Goal: Information Seeking & Learning: Find specific fact

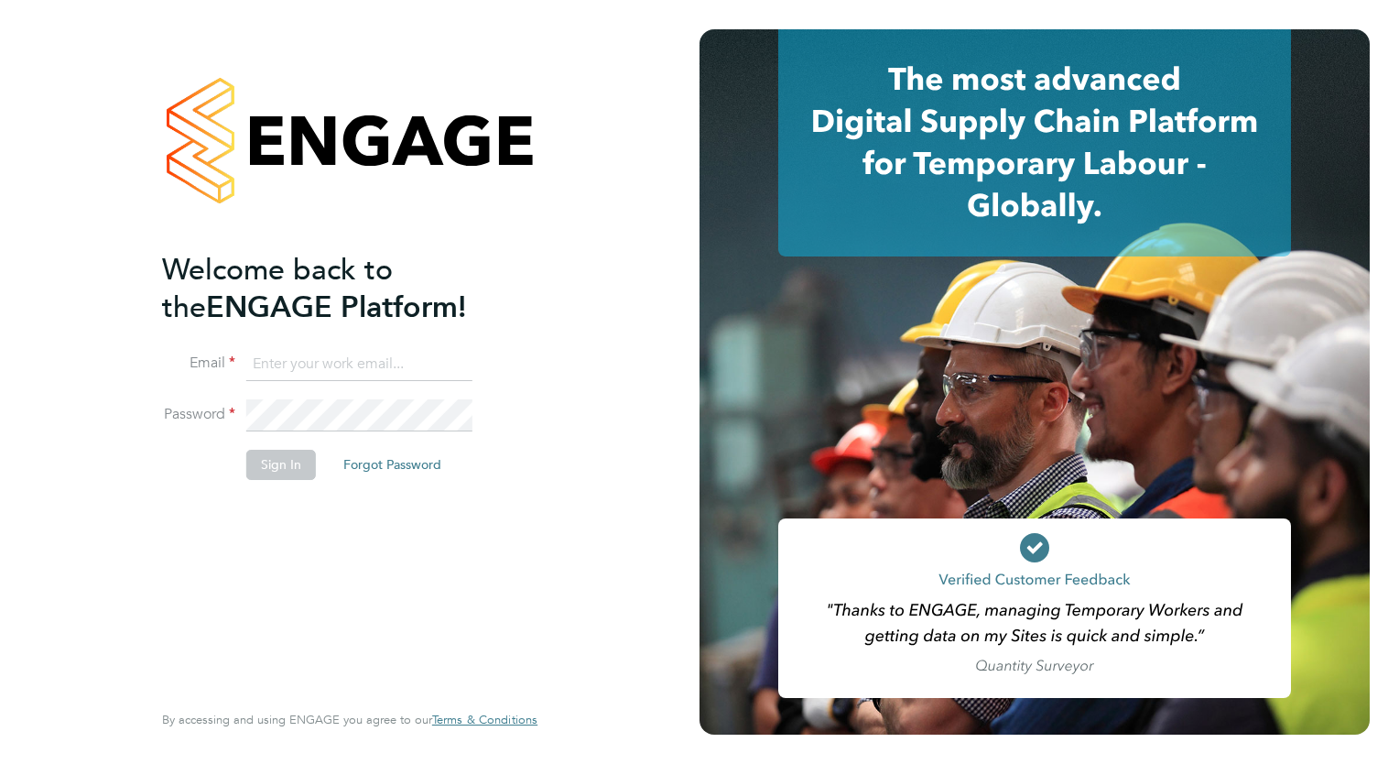
type input "[PERSON_NAME][EMAIL_ADDRESS][PERSON_NAME][DOMAIN_NAME]"
click at [293, 461] on button "Sign In" at bounding box center [281, 464] width 70 height 29
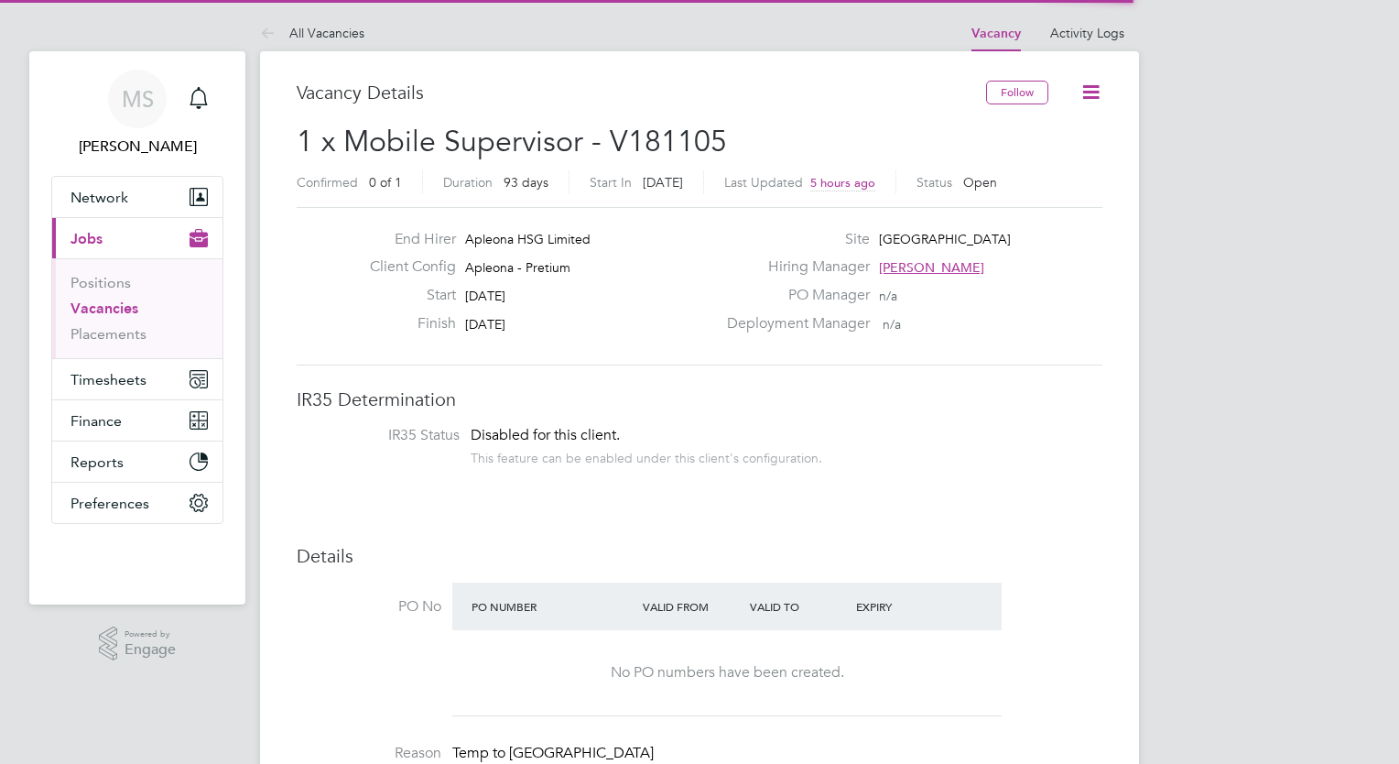
scroll to position [54, 128]
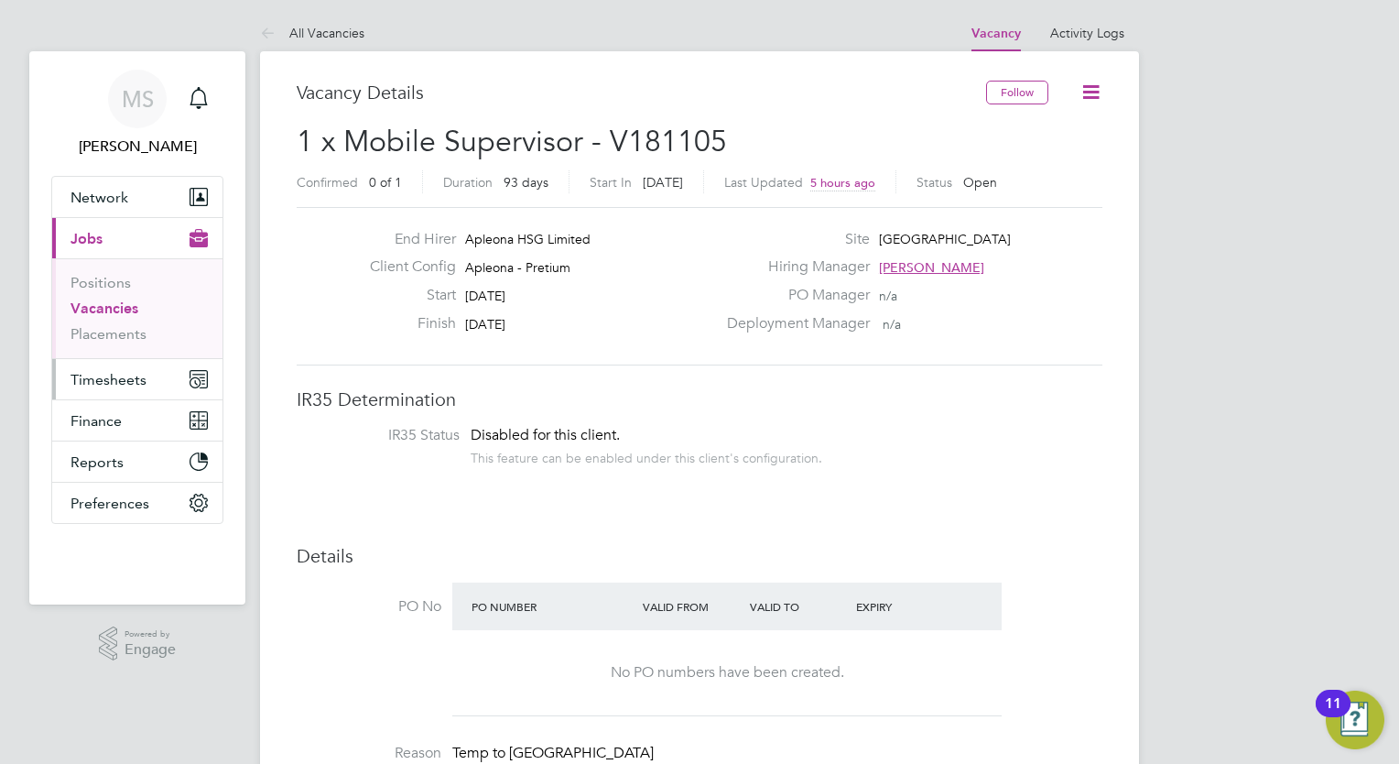
click at [190, 370] on icon "Main navigation" at bounding box center [199, 379] width 18 height 18
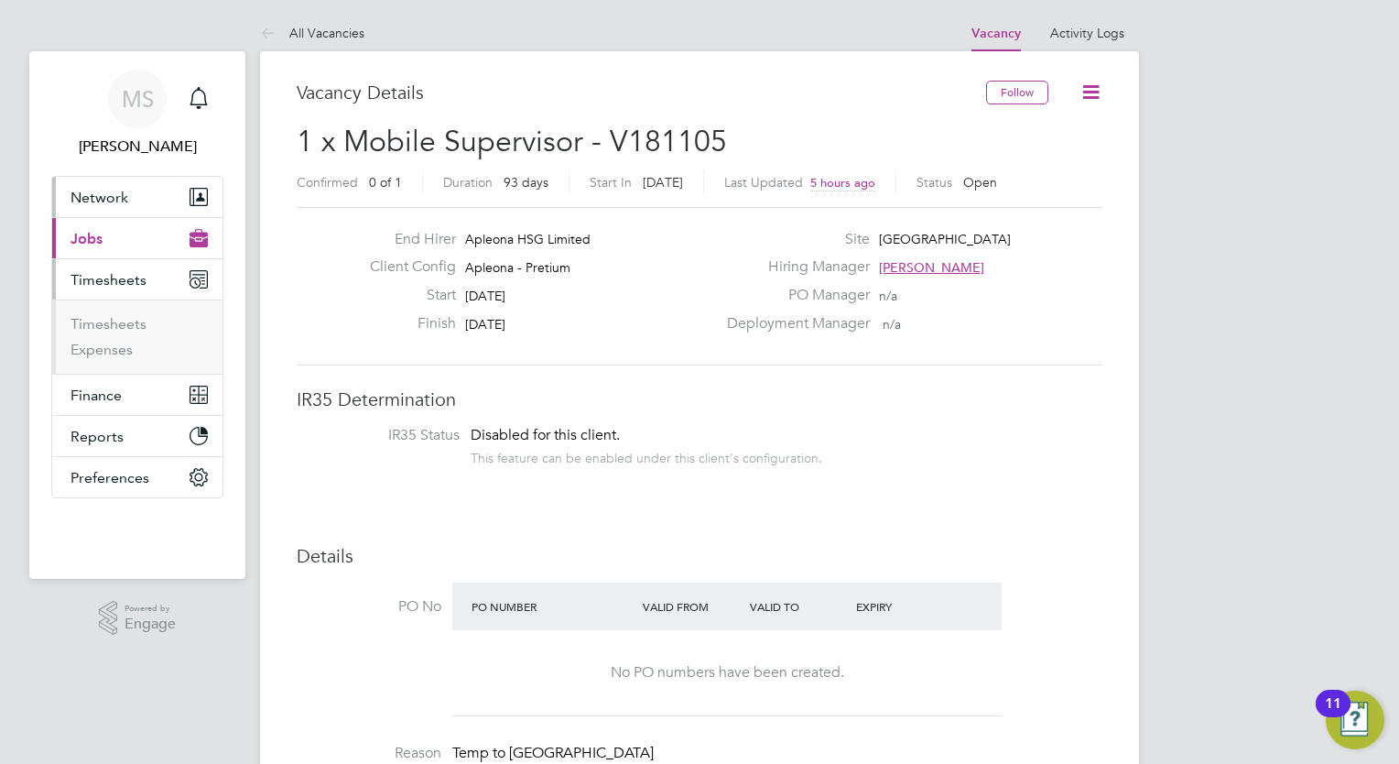
click at [125, 201] on span "Network" at bounding box center [100, 197] width 58 height 17
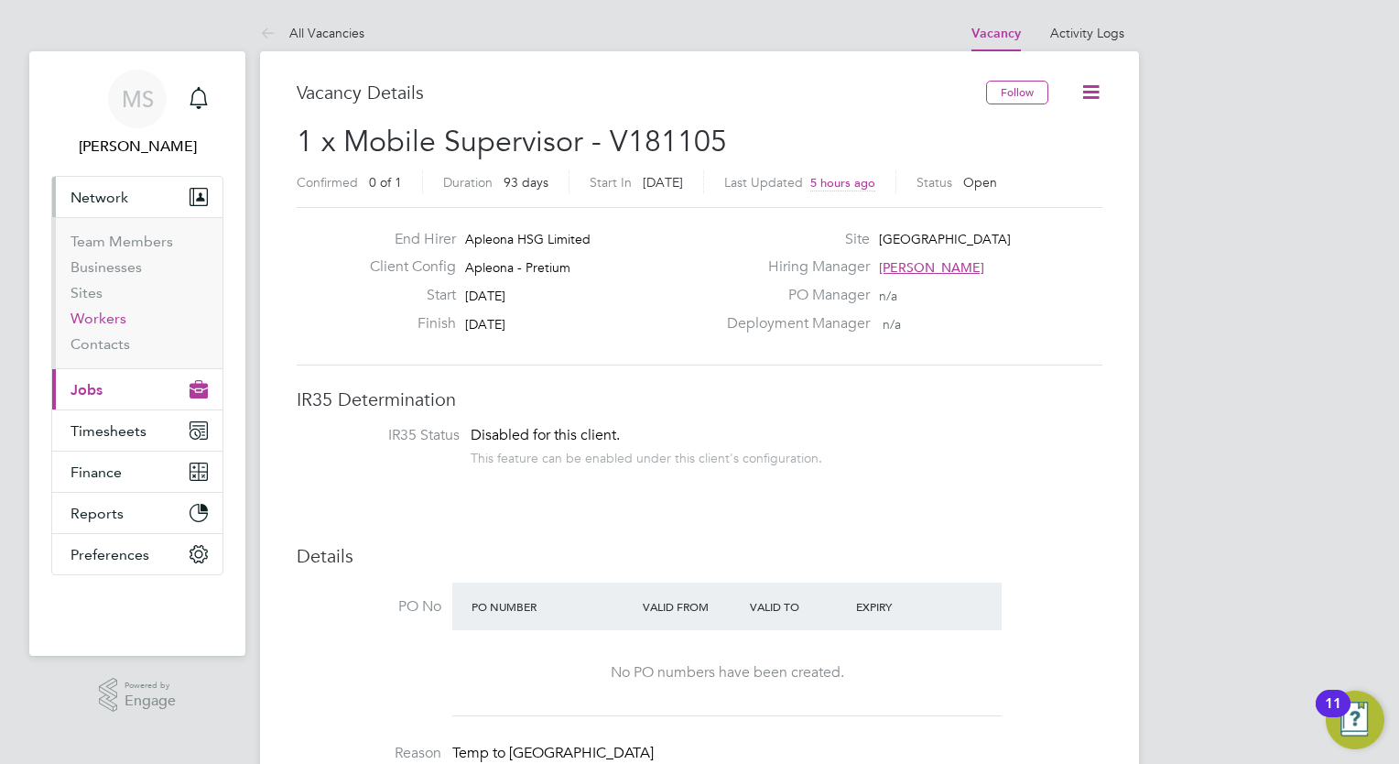
click at [100, 324] on link "Workers" at bounding box center [99, 317] width 56 height 17
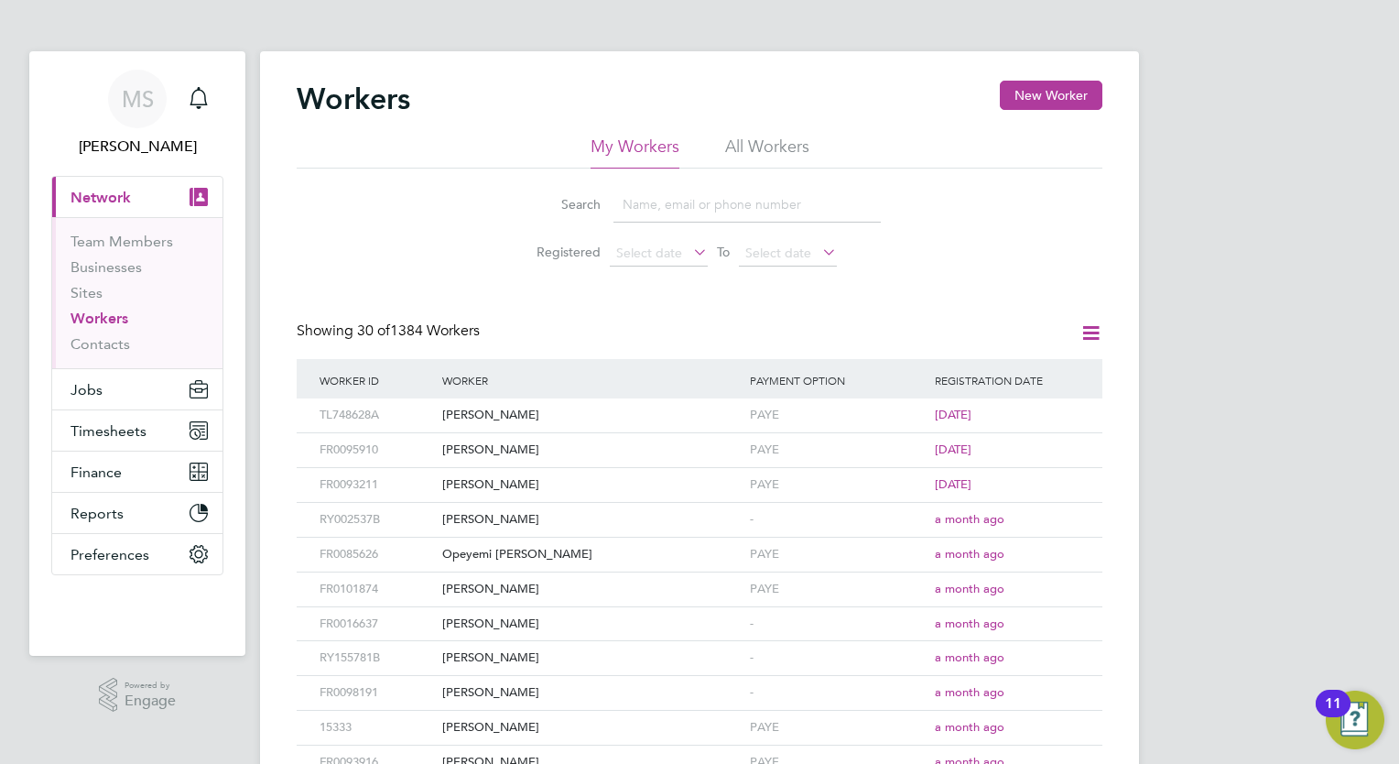
click at [671, 211] on input at bounding box center [746, 205] width 267 height 36
type input "elvis"
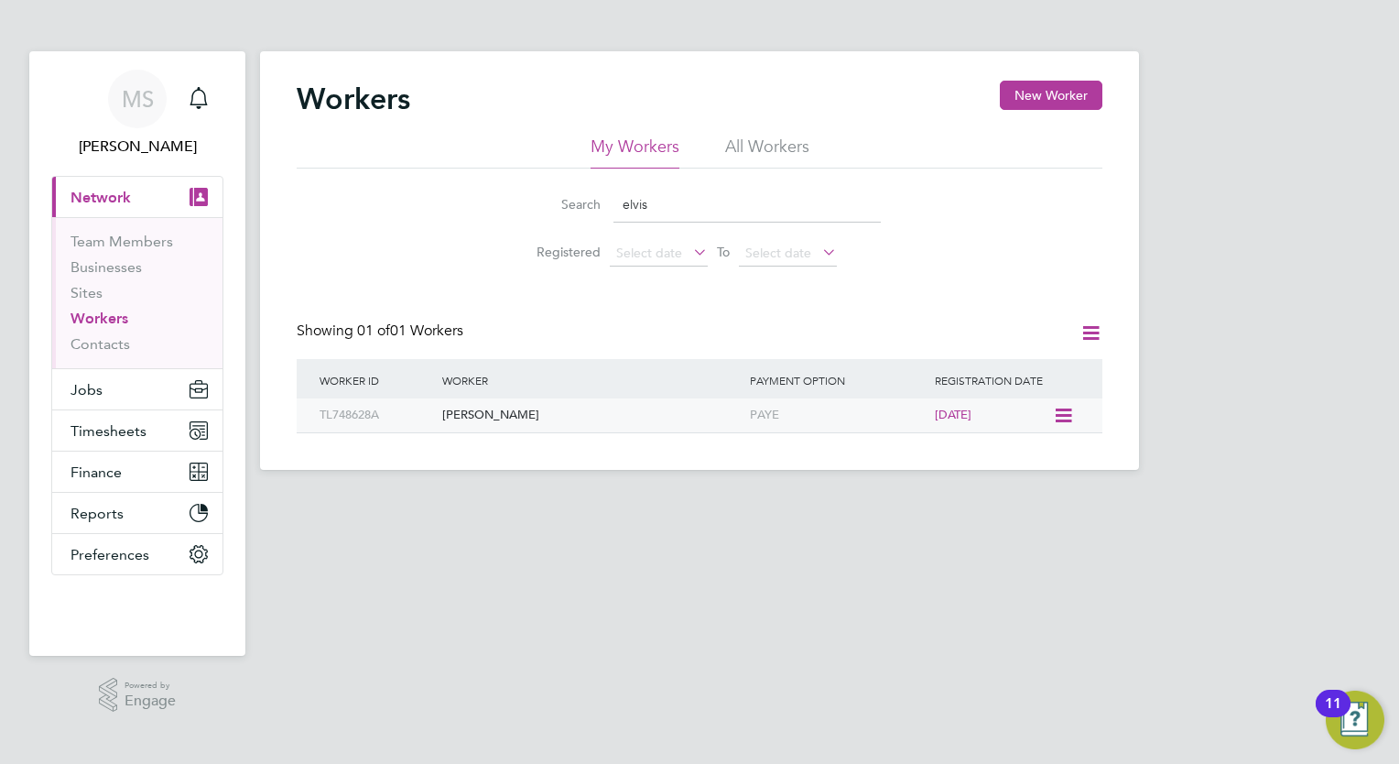
click at [516, 421] on div "Elvis Ugbekile" at bounding box center [592, 415] width 308 height 34
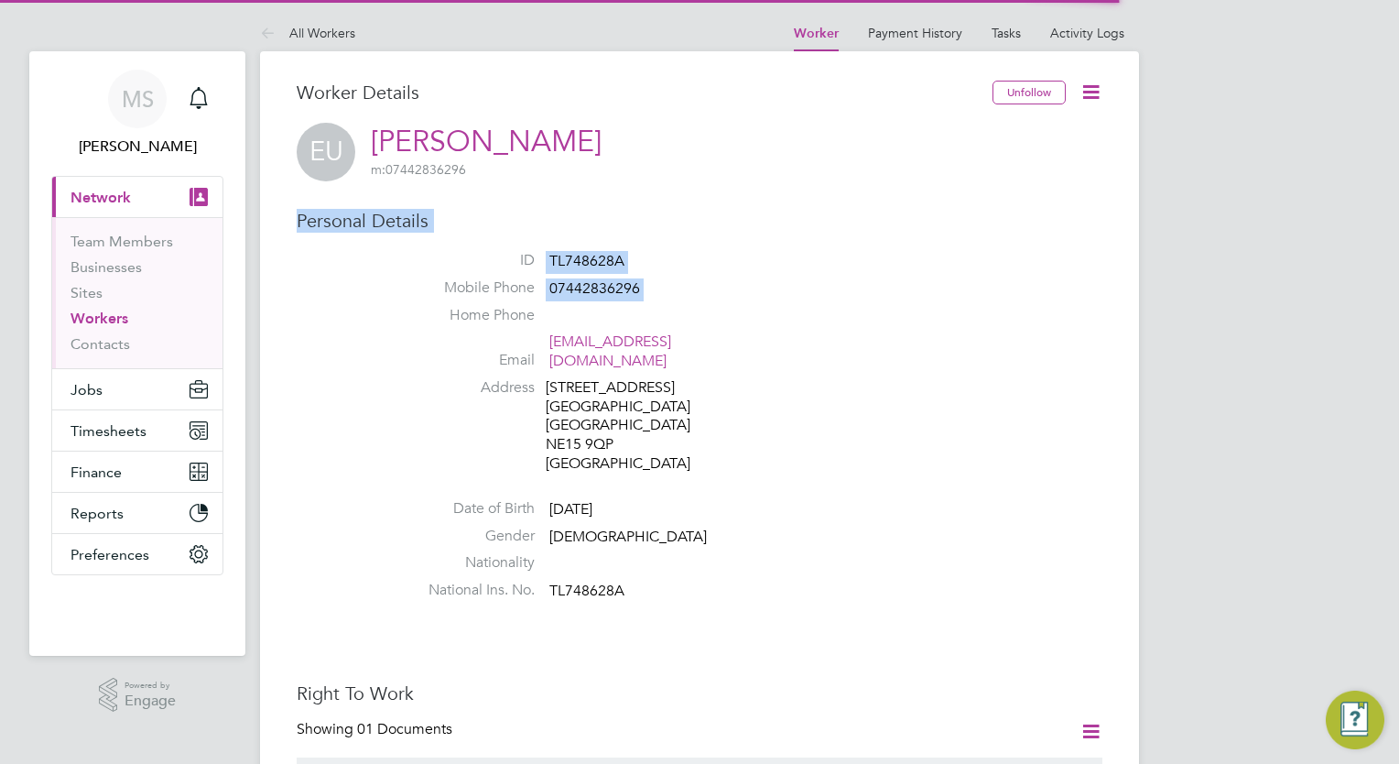
drag, startPoint x: 1395, startPoint y: 293, endPoint x: 1395, endPoint y: 324, distance: 31.1
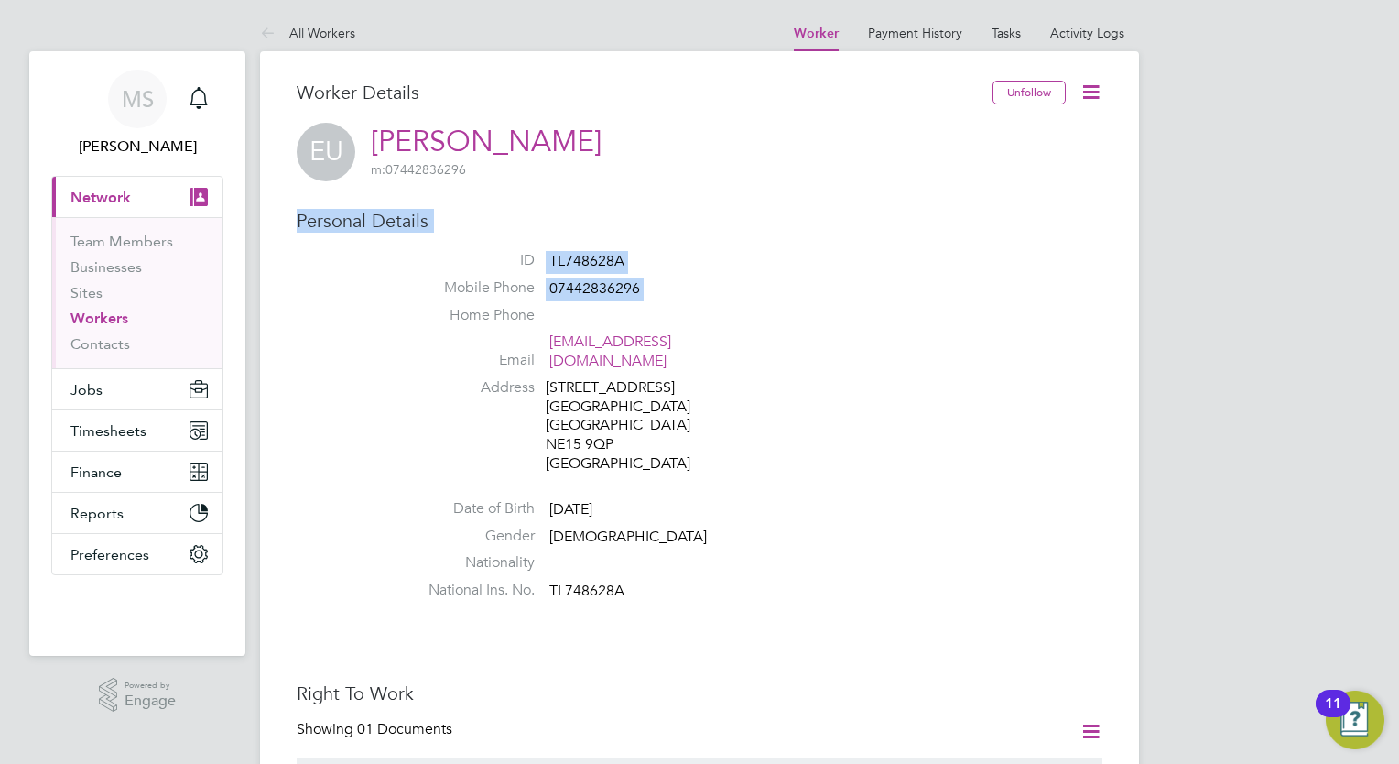
drag, startPoint x: 1395, startPoint y: 324, endPoint x: 1232, endPoint y: 313, distance: 163.4
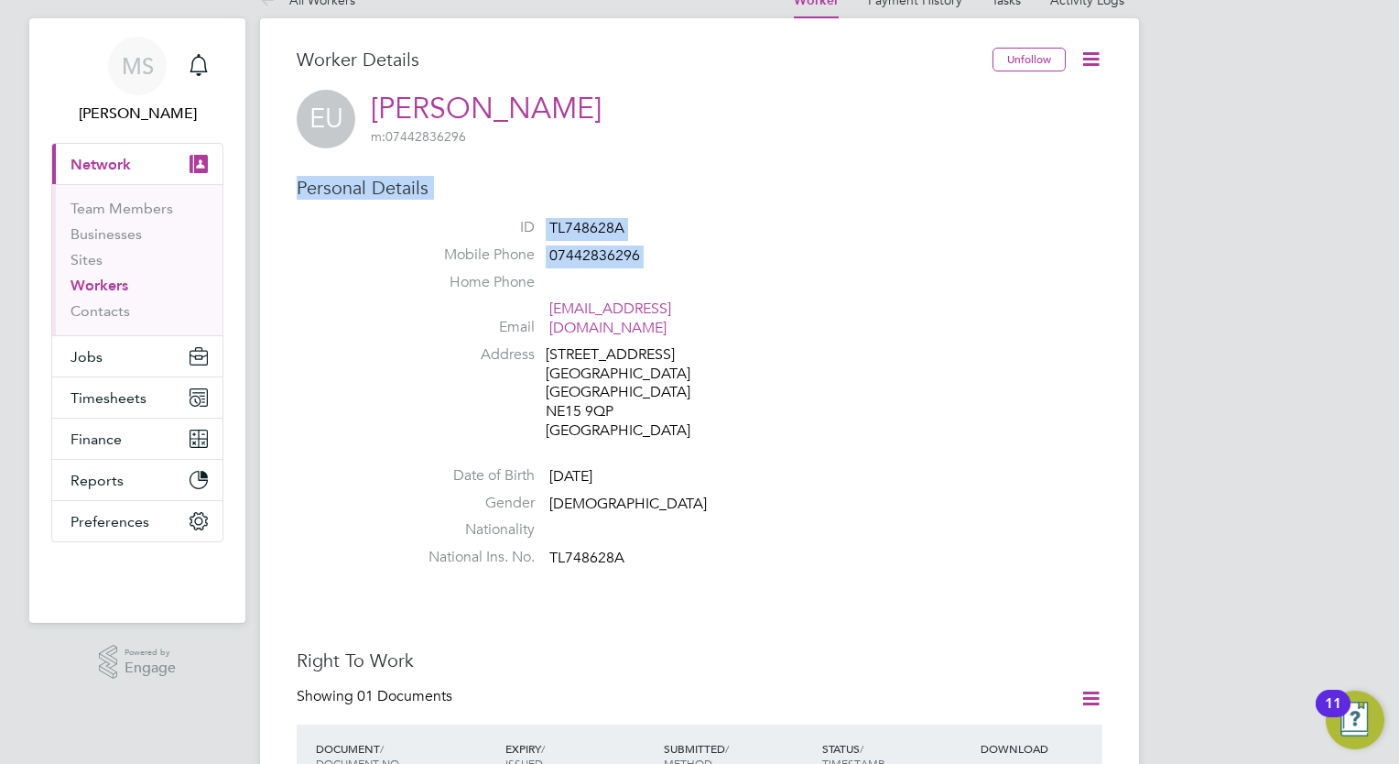
scroll to position [37, 0]
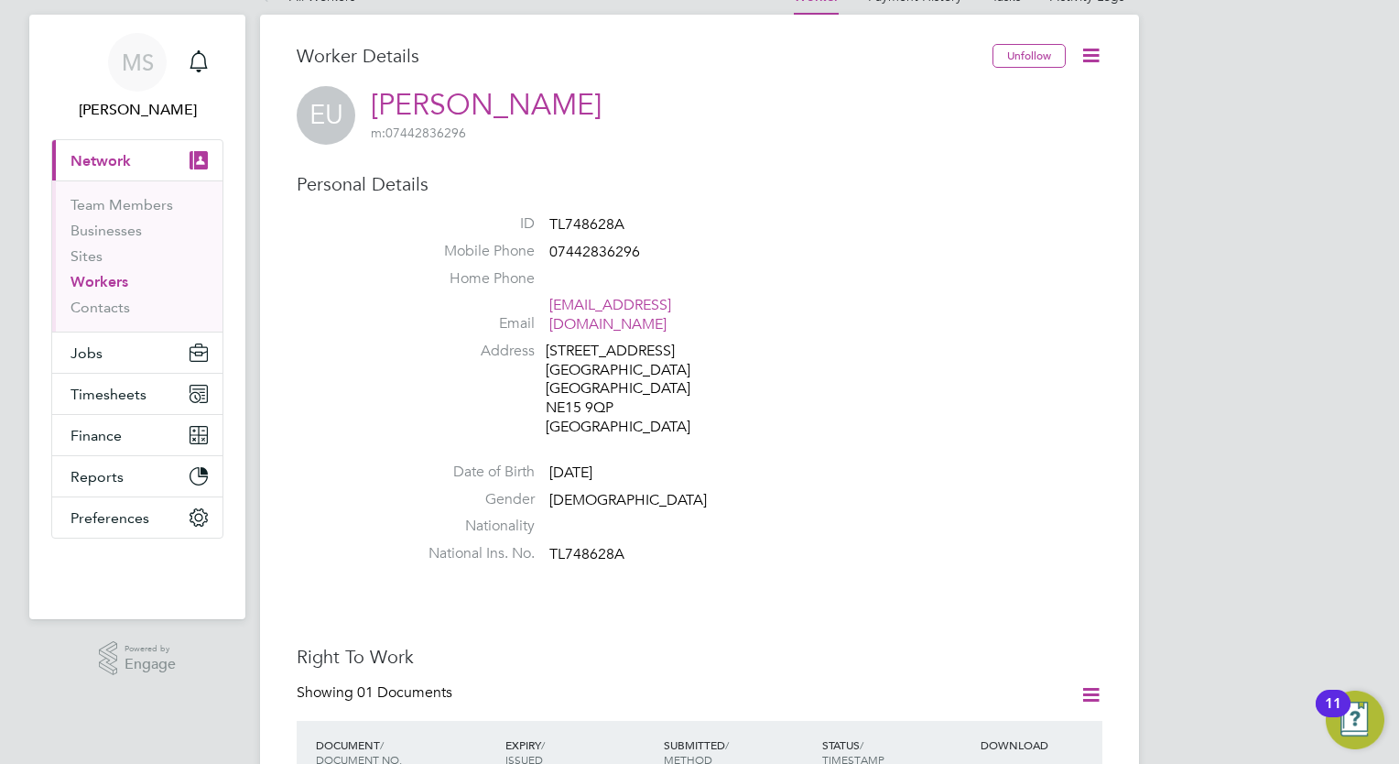
click at [952, 347] on li "Address 21 Lydney Court Throckley Newcastle Upon Tyne And Wear United Kingdom N…" at bounding box center [755, 392] width 696 height 100
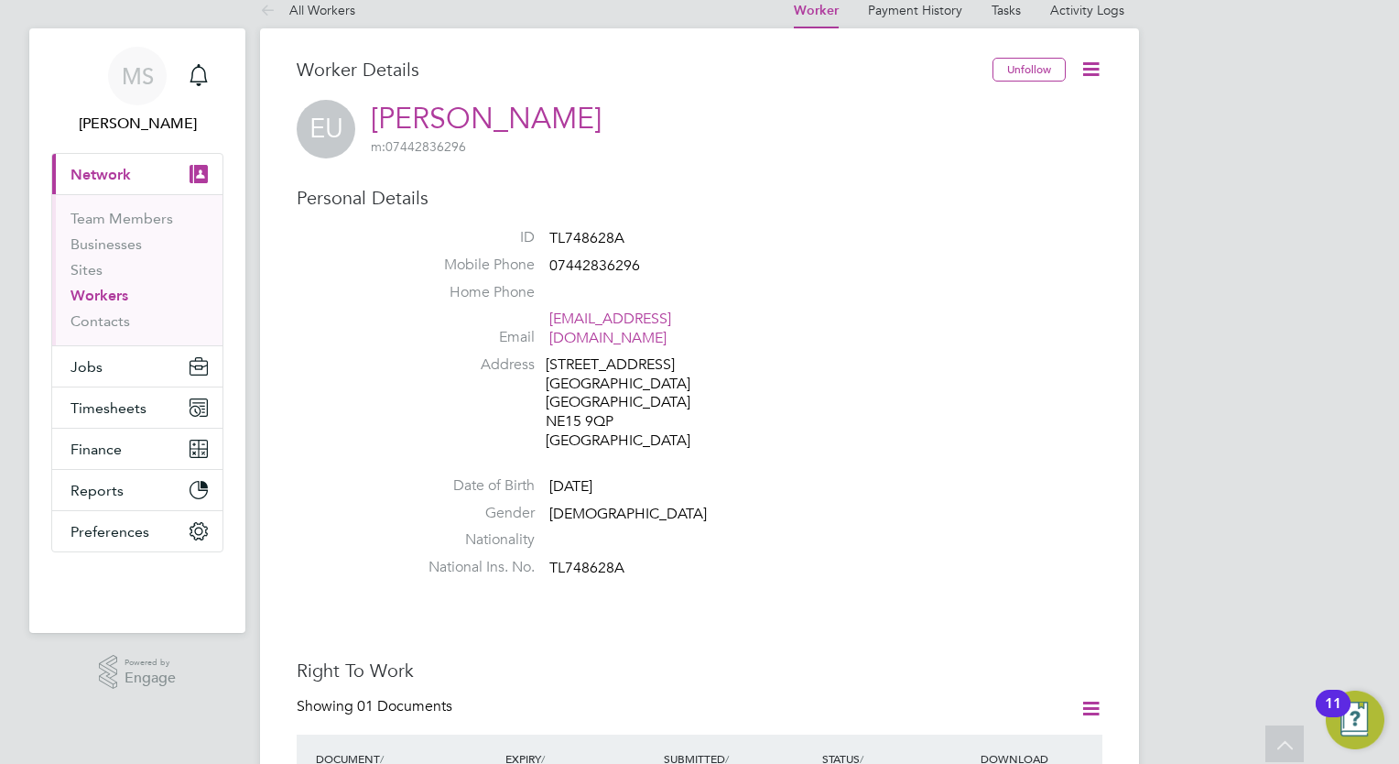
scroll to position [0, 0]
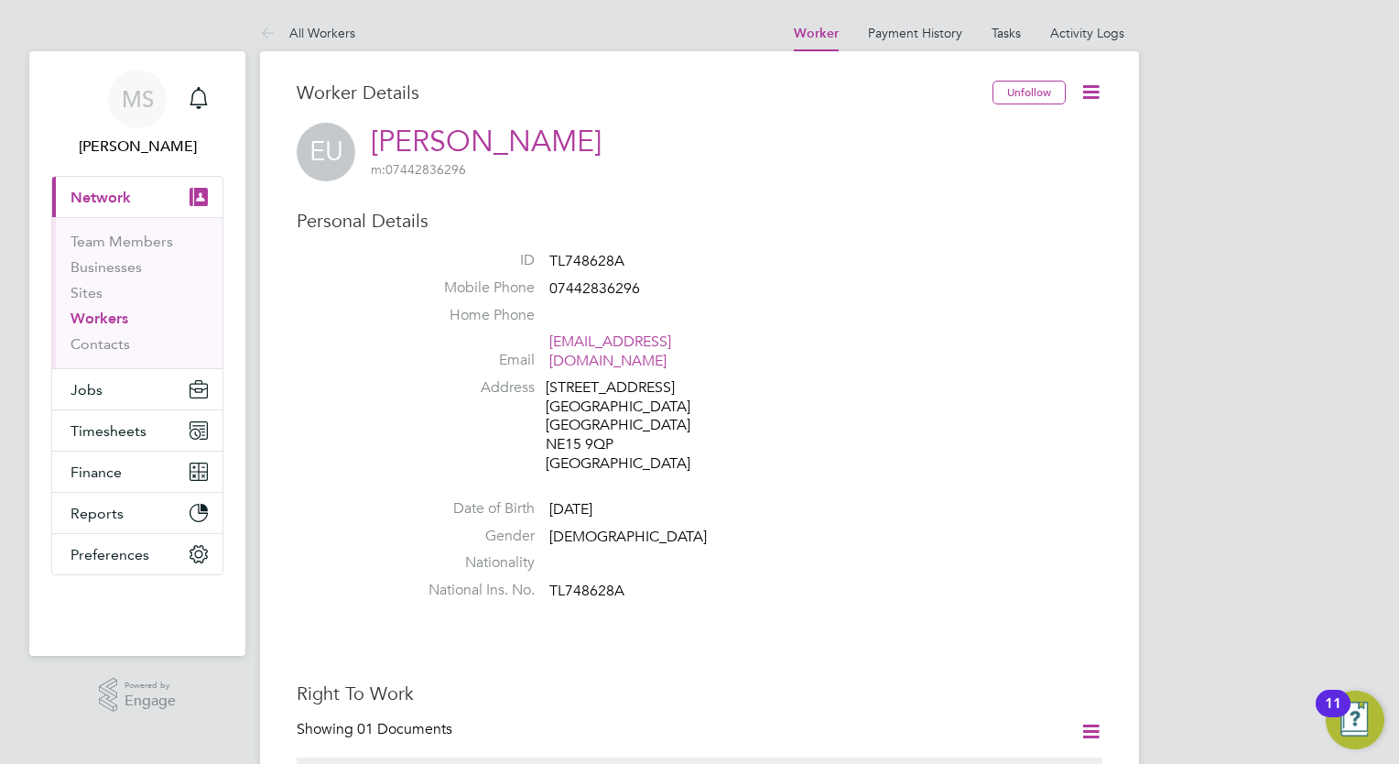
click at [1096, 97] on icon at bounding box center [1091, 92] width 23 height 23
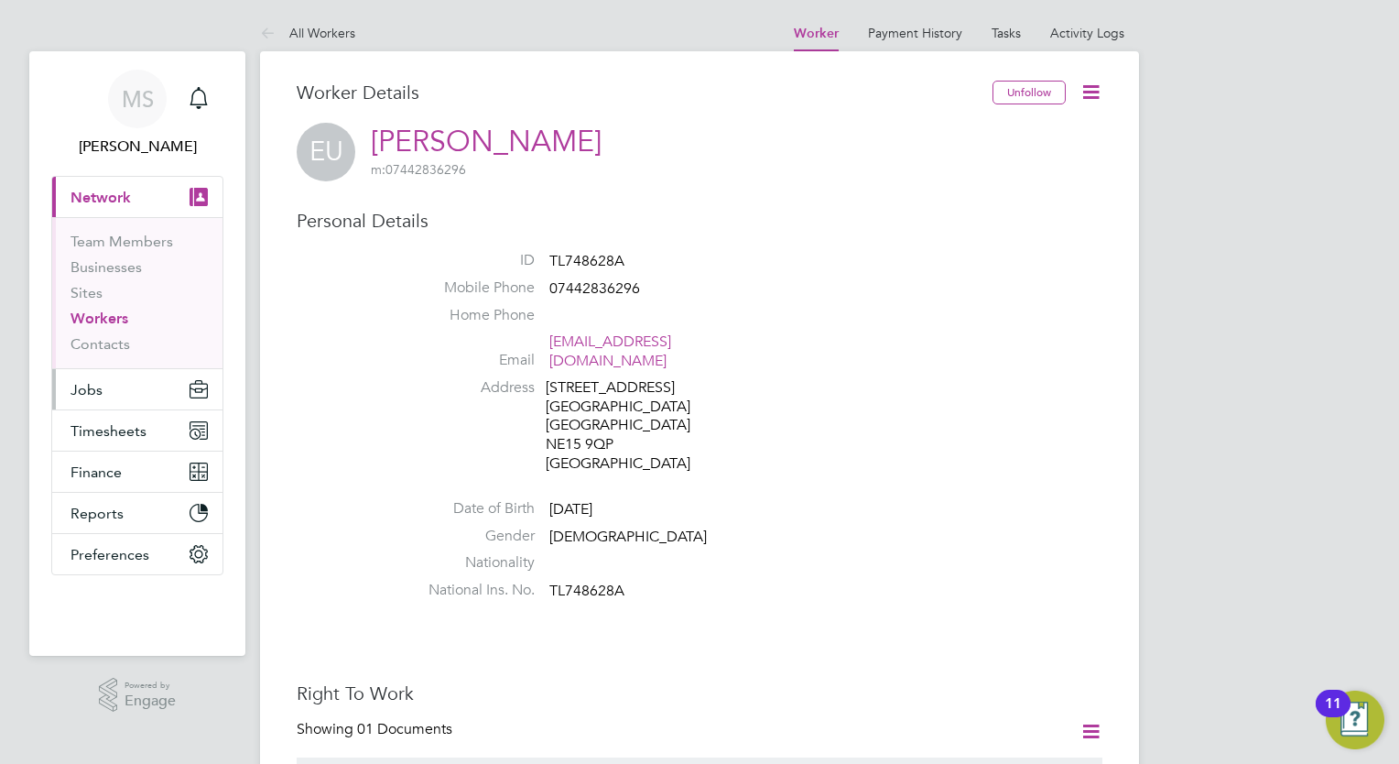
click at [114, 385] on button "Jobs" at bounding box center [137, 389] width 170 height 40
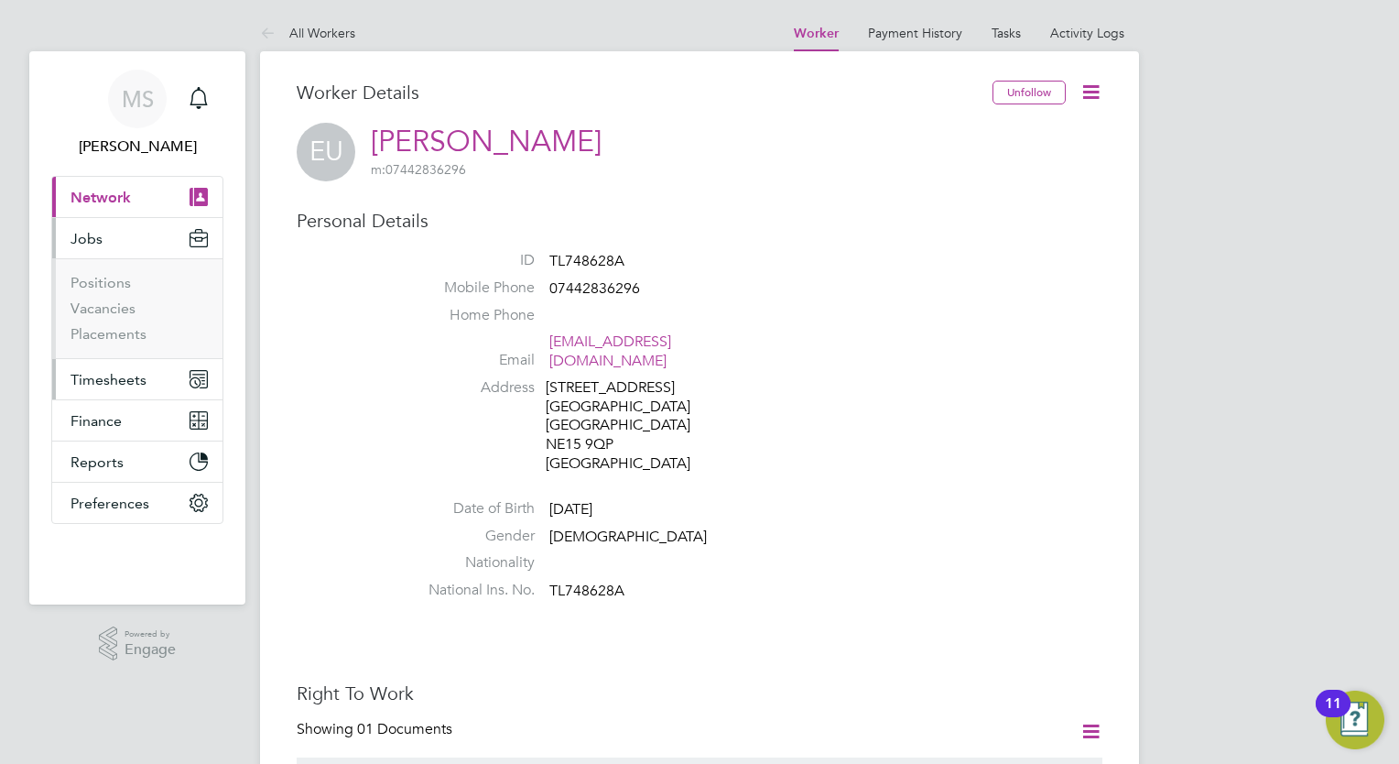
click at [143, 363] on button "Timesheets" at bounding box center [137, 379] width 170 height 40
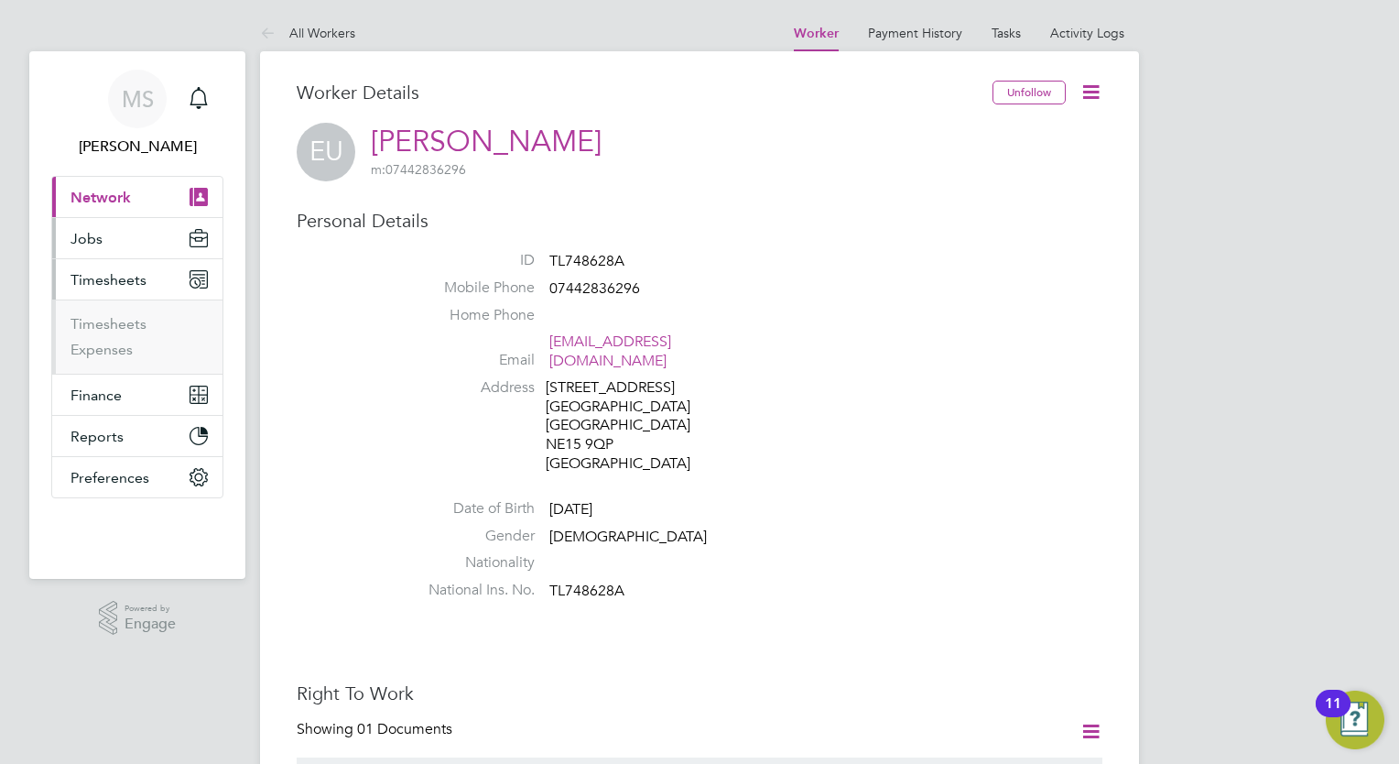
click at [121, 247] on button "Jobs" at bounding box center [137, 238] width 170 height 40
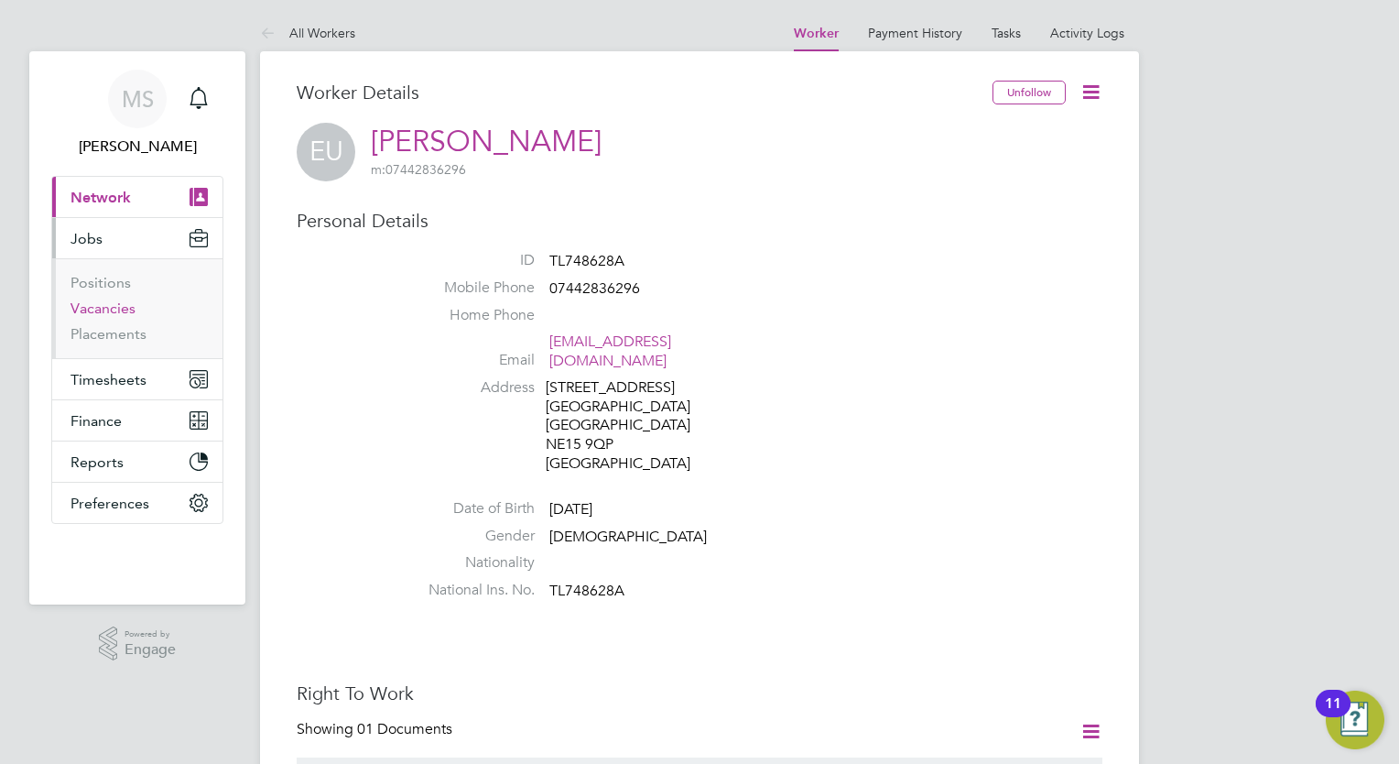
click at [117, 306] on link "Vacancies" at bounding box center [103, 307] width 65 height 17
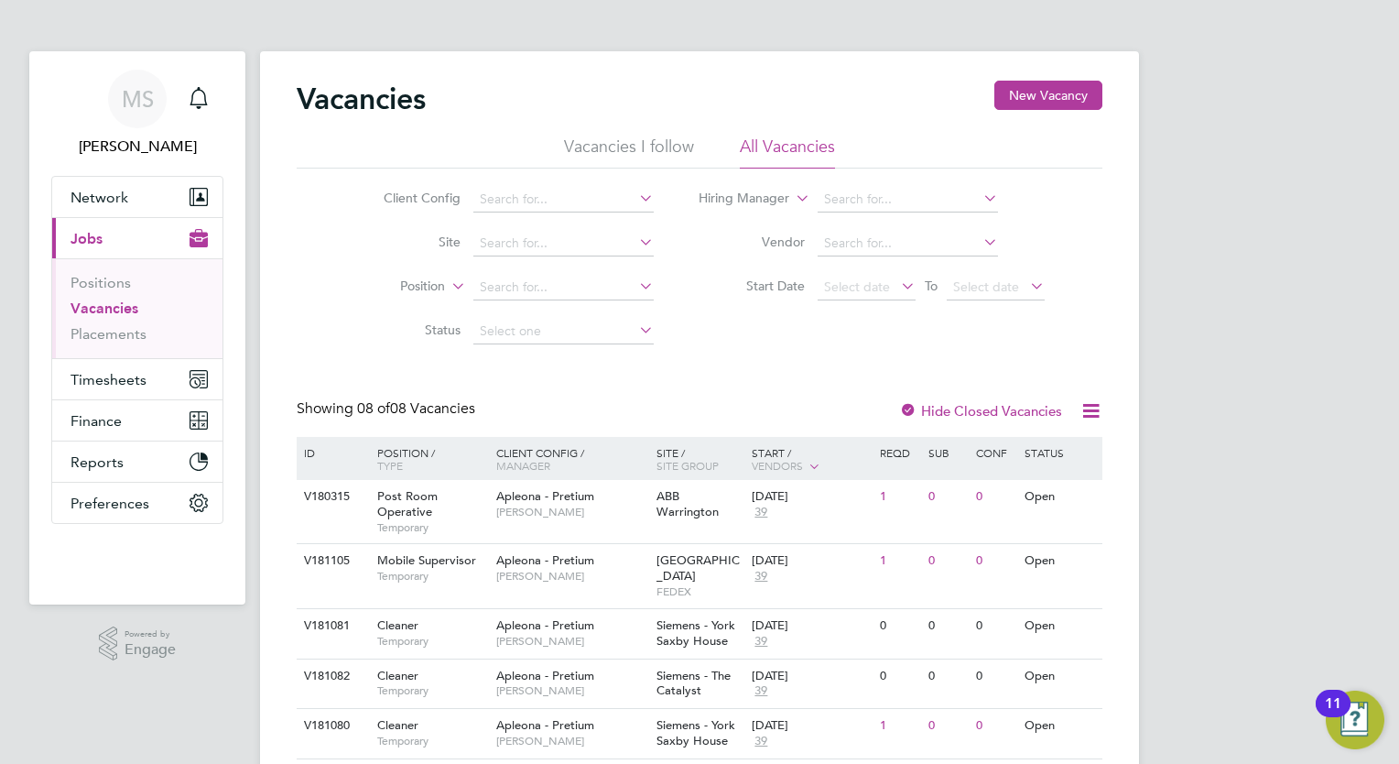
click at [674, 150] on li "Vacancies I follow" at bounding box center [629, 152] width 130 height 33
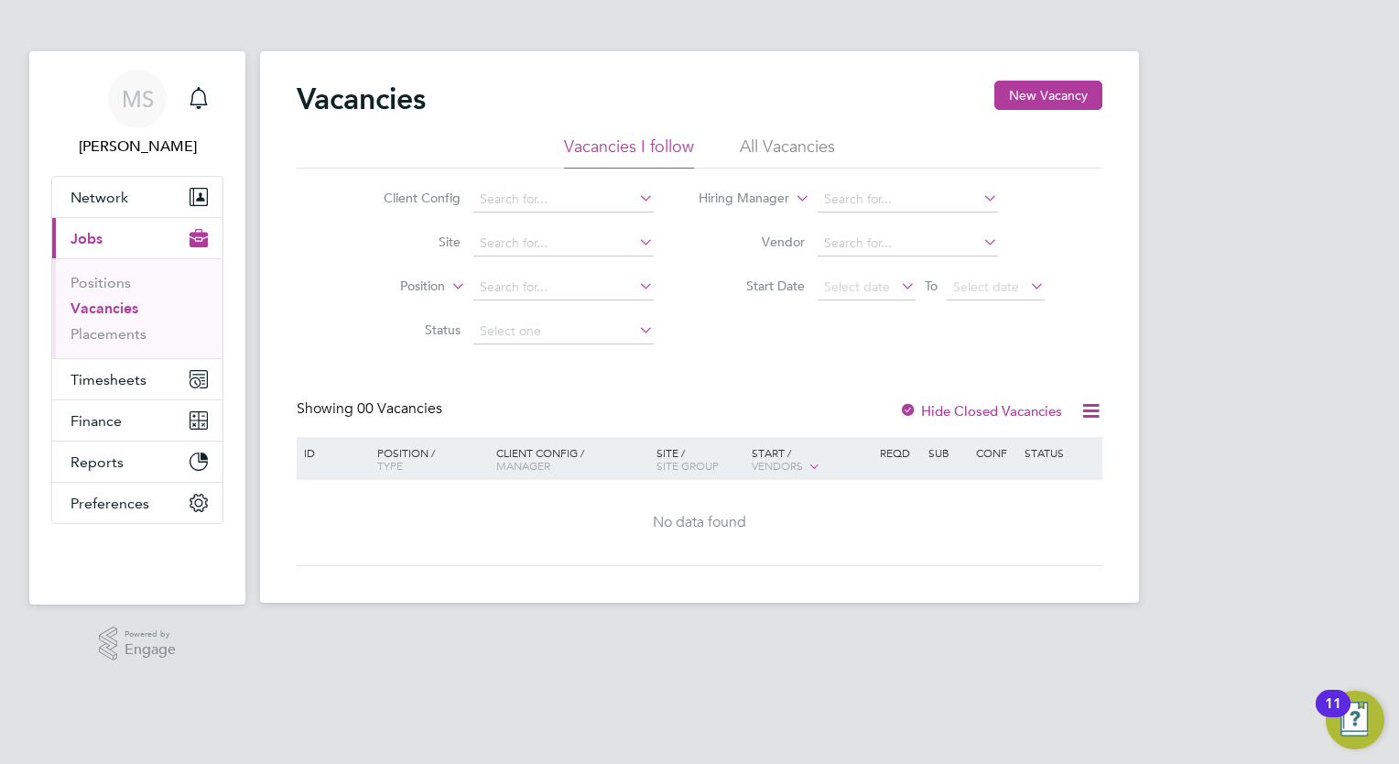
click at [910, 408] on div at bounding box center [908, 412] width 18 height 18
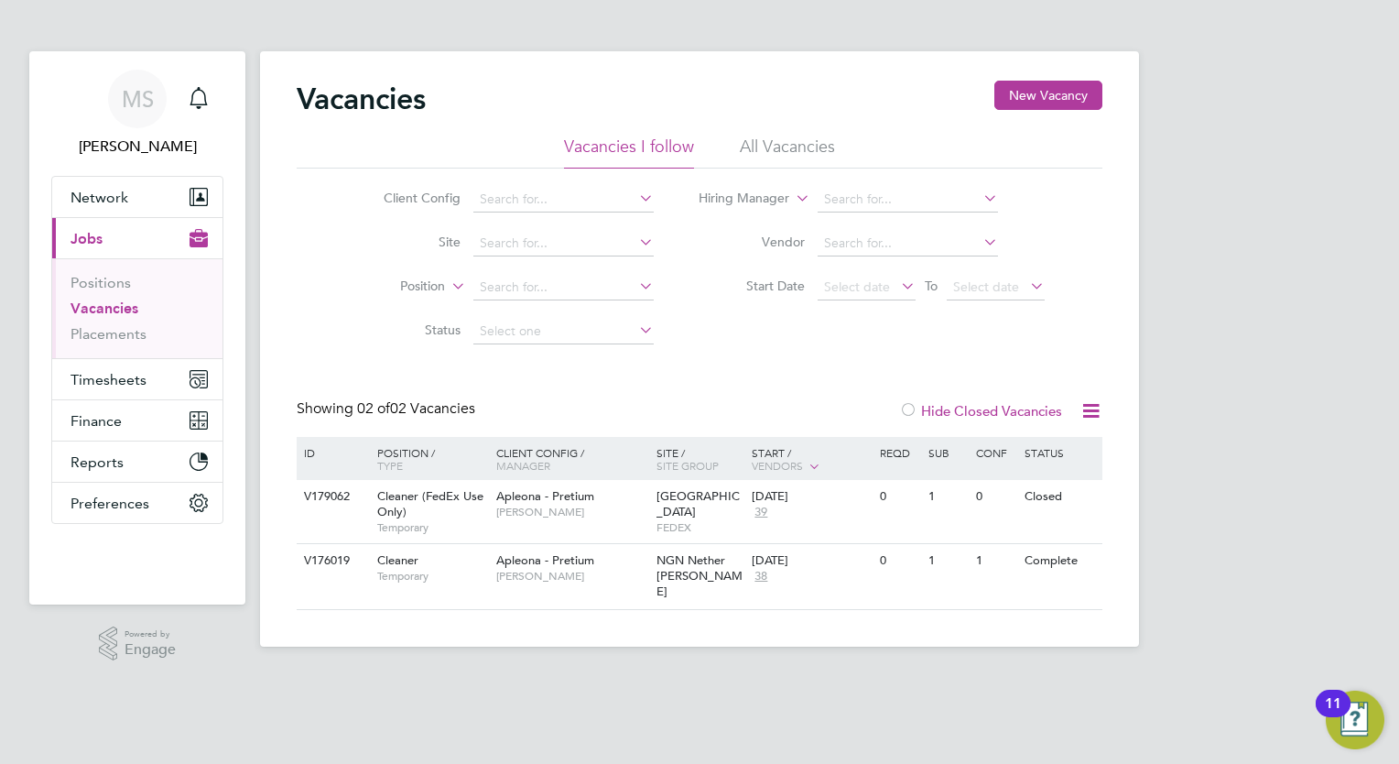
click at [935, 417] on label "Hide Closed Vacancies" at bounding box center [980, 410] width 163 height 17
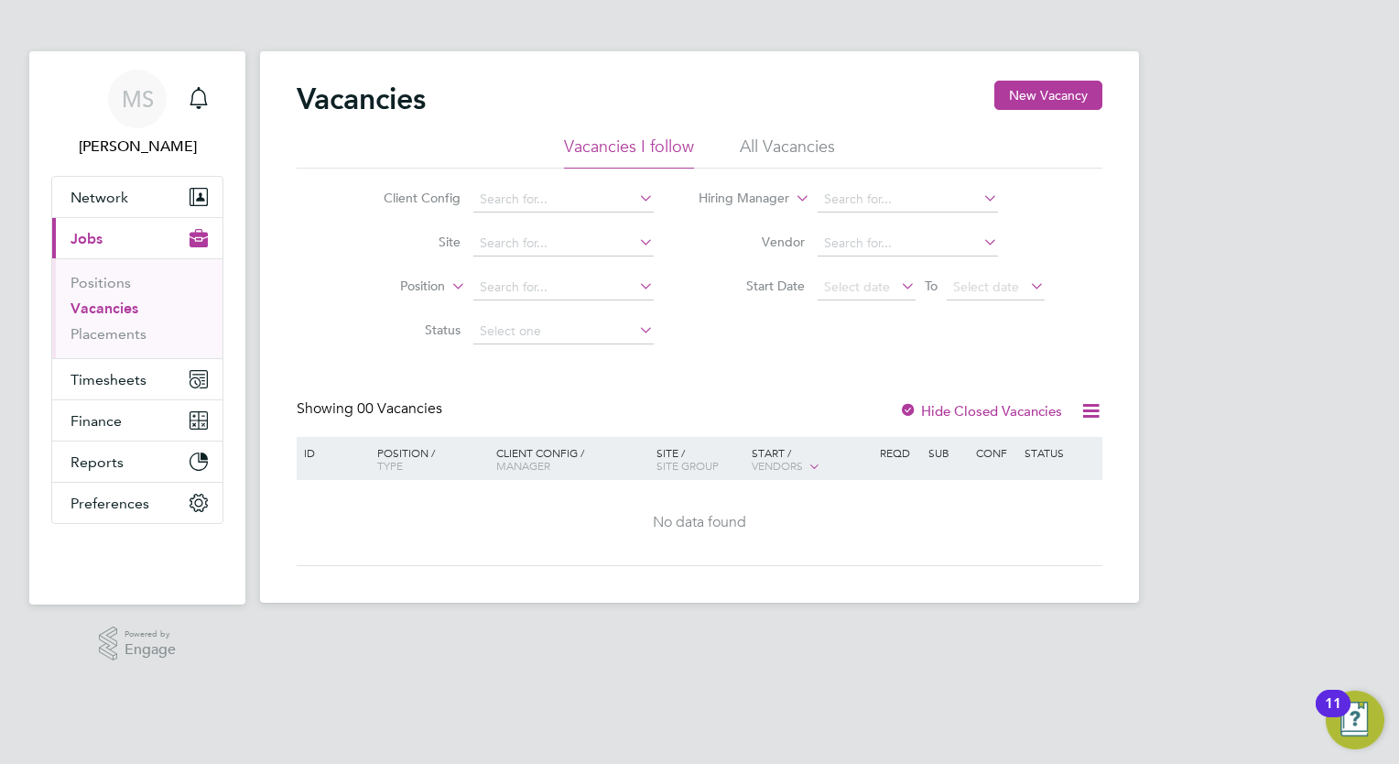
click at [783, 149] on li "All Vacancies" at bounding box center [787, 152] width 95 height 33
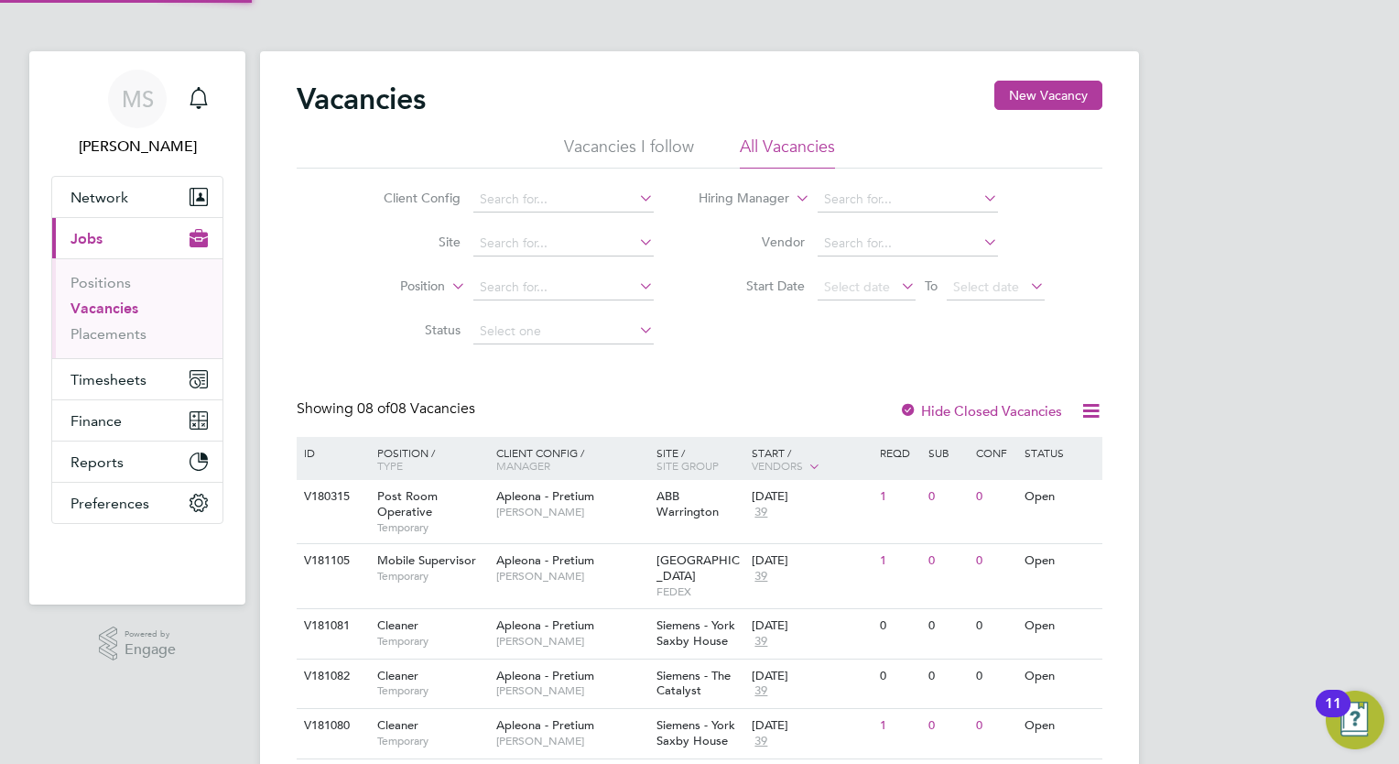
click at [923, 405] on label "Hide Closed Vacancies" at bounding box center [980, 410] width 163 height 17
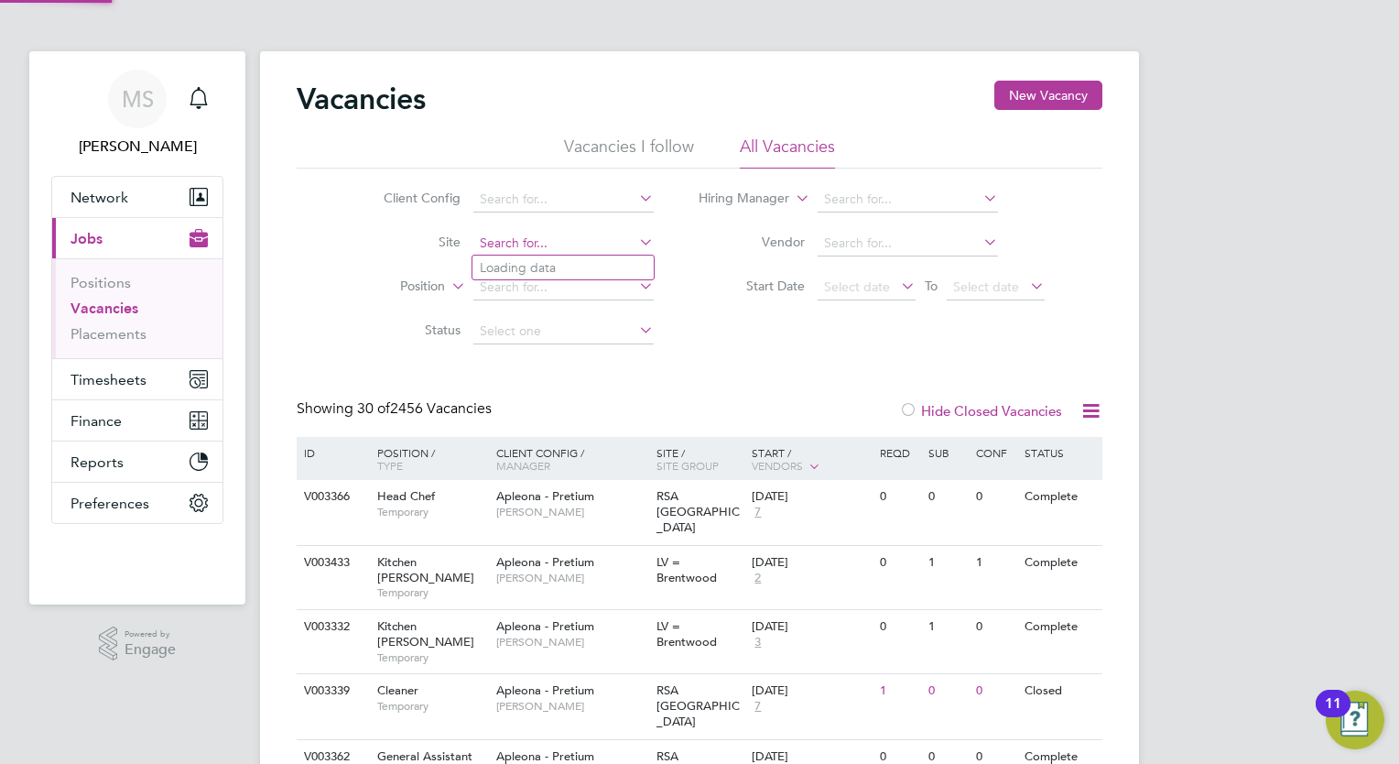
click at [530, 244] on input at bounding box center [563, 244] width 180 height 26
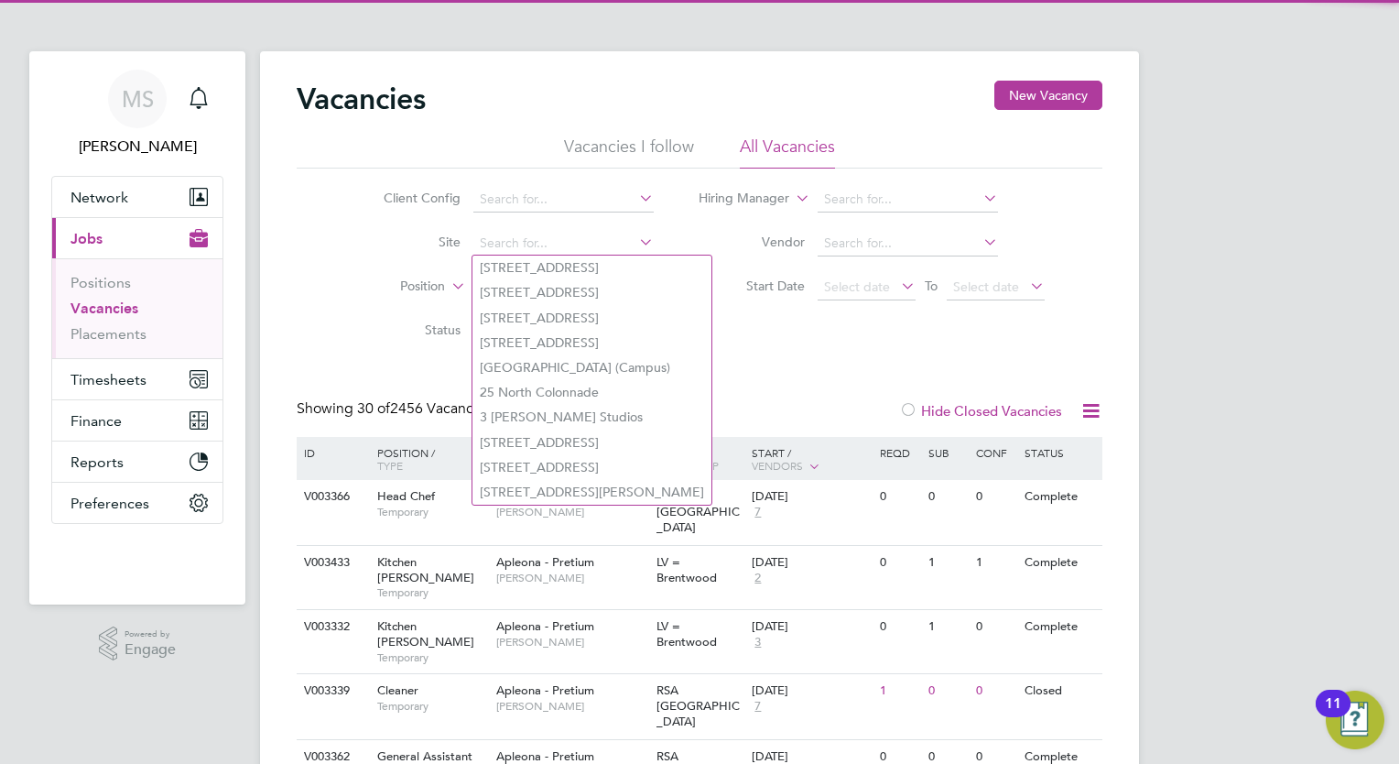
click at [365, 288] on label "Position" at bounding box center [392, 286] width 105 height 18
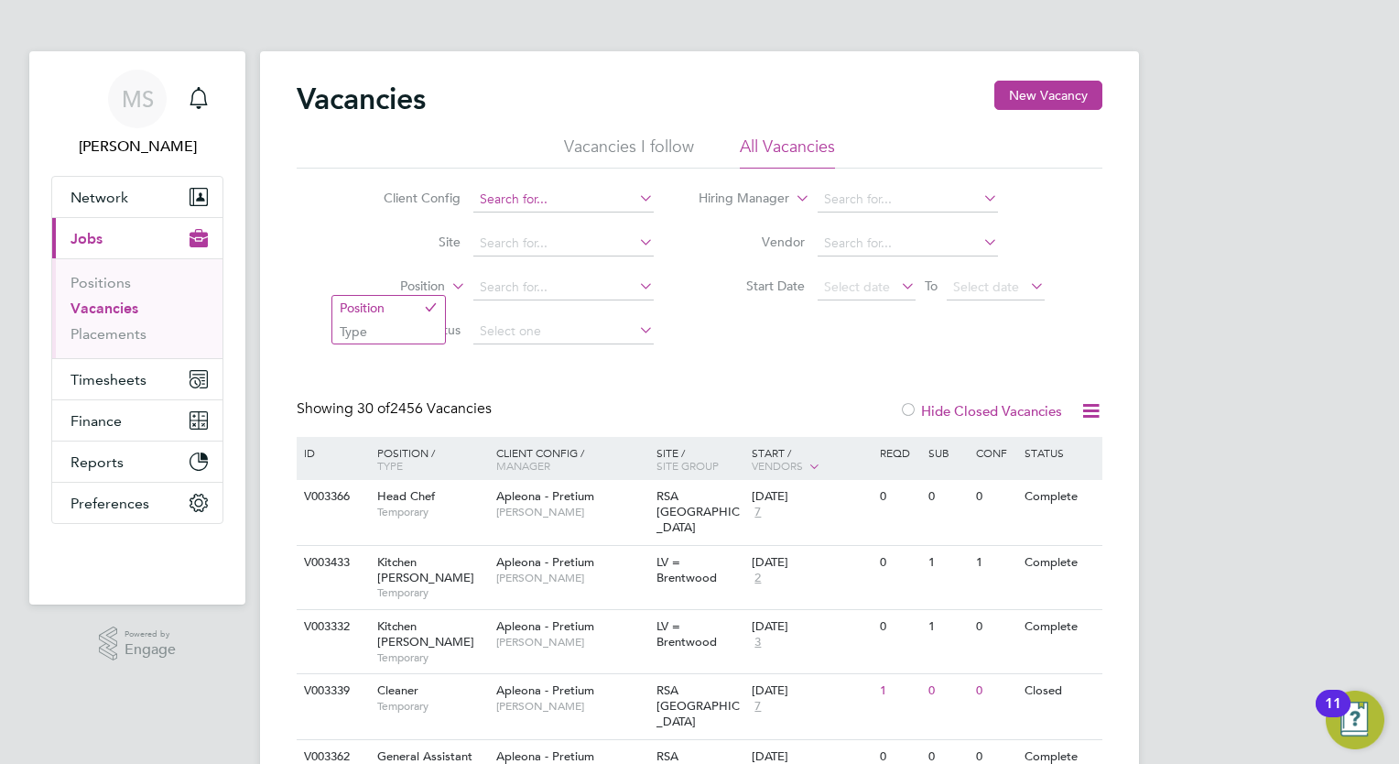
click at [543, 194] on input at bounding box center [563, 200] width 180 height 26
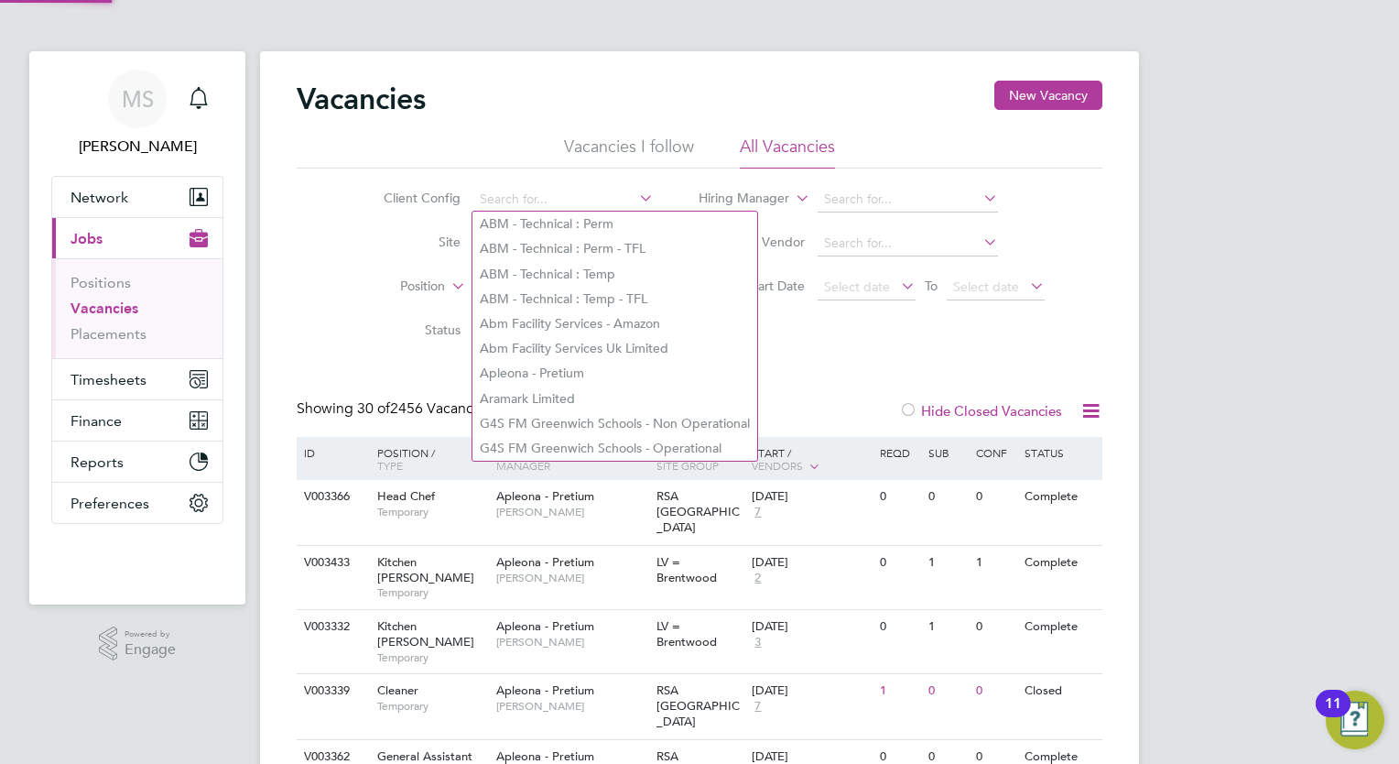
click at [853, 351] on div "Client Config Site Position Status Hiring Manager Vendor Start Date Select date…" at bounding box center [700, 260] width 806 height 185
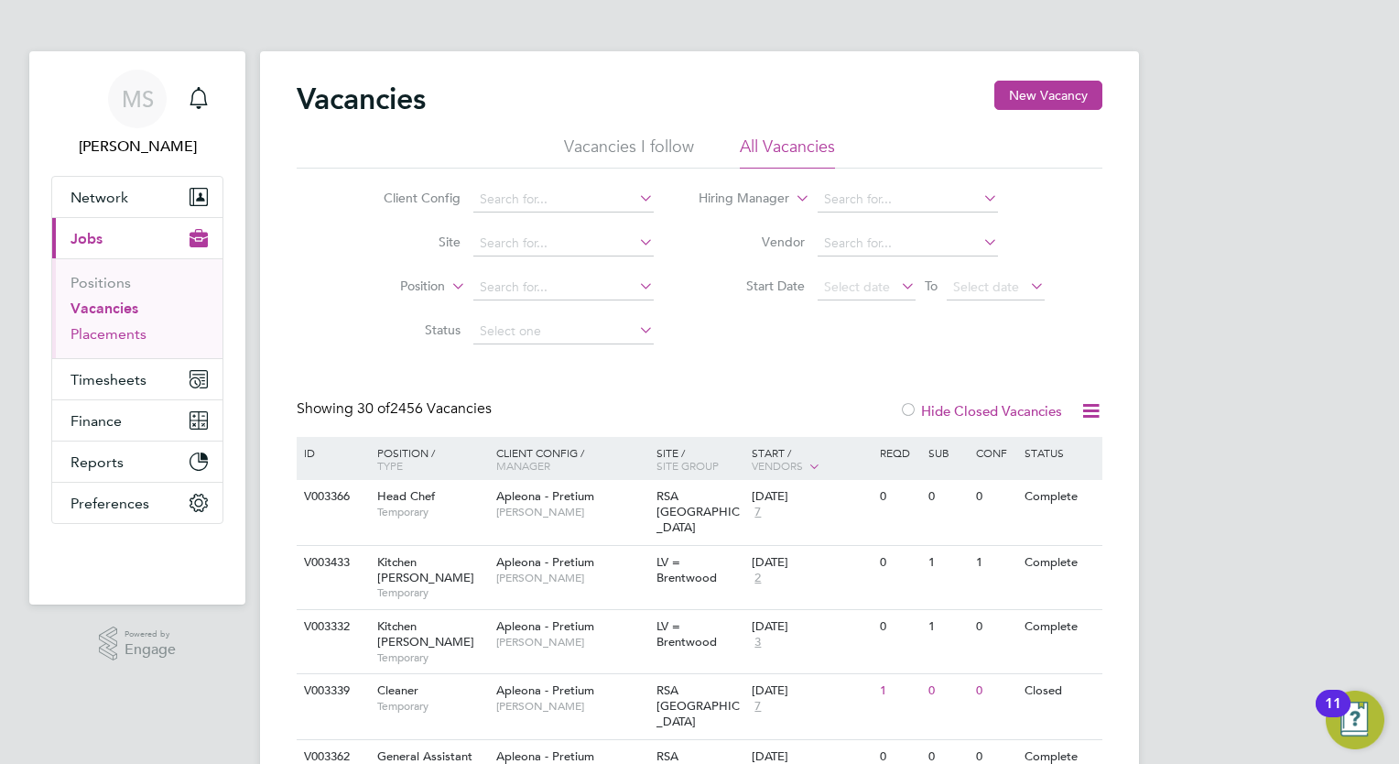
click at [133, 335] on link "Placements" at bounding box center [109, 333] width 76 height 17
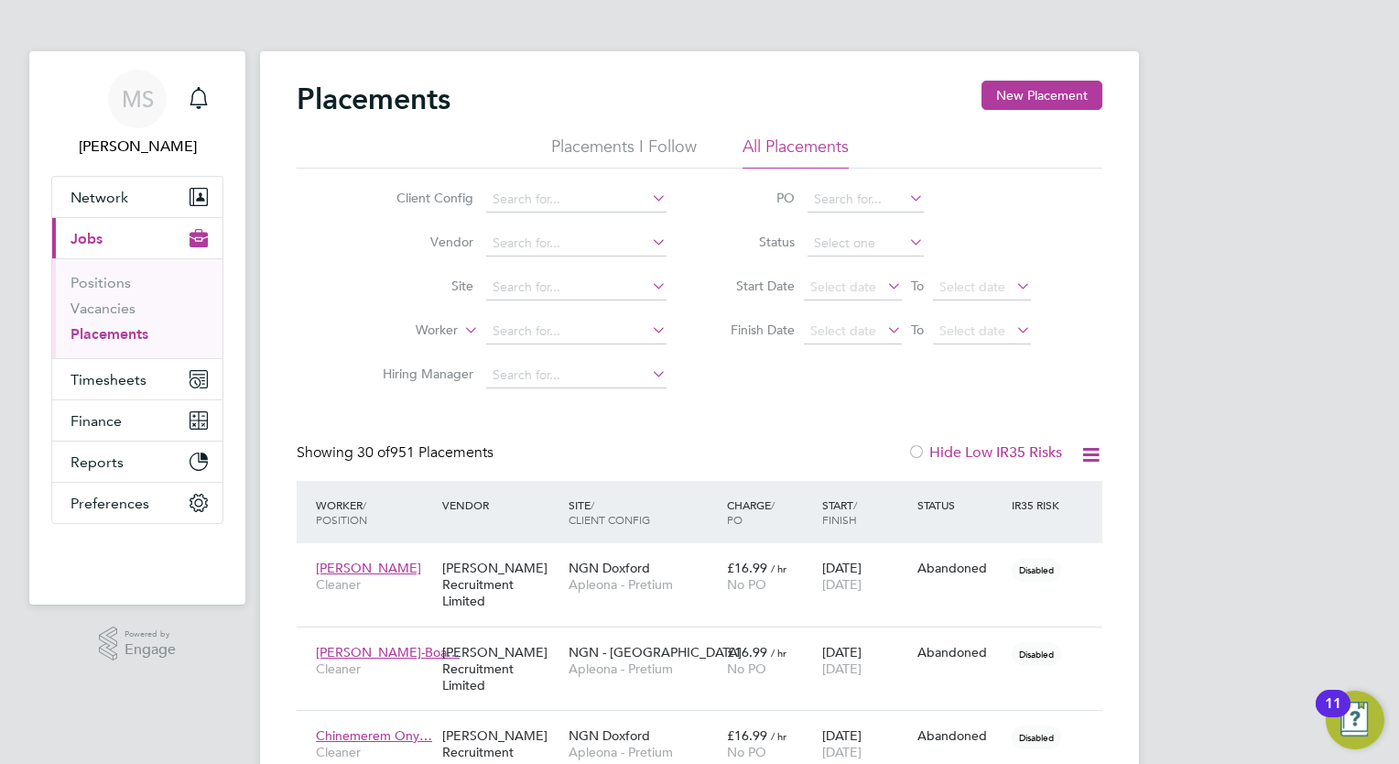
click at [612, 151] on li "Placements I Follow" at bounding box center [624, 152] width 146 height 33
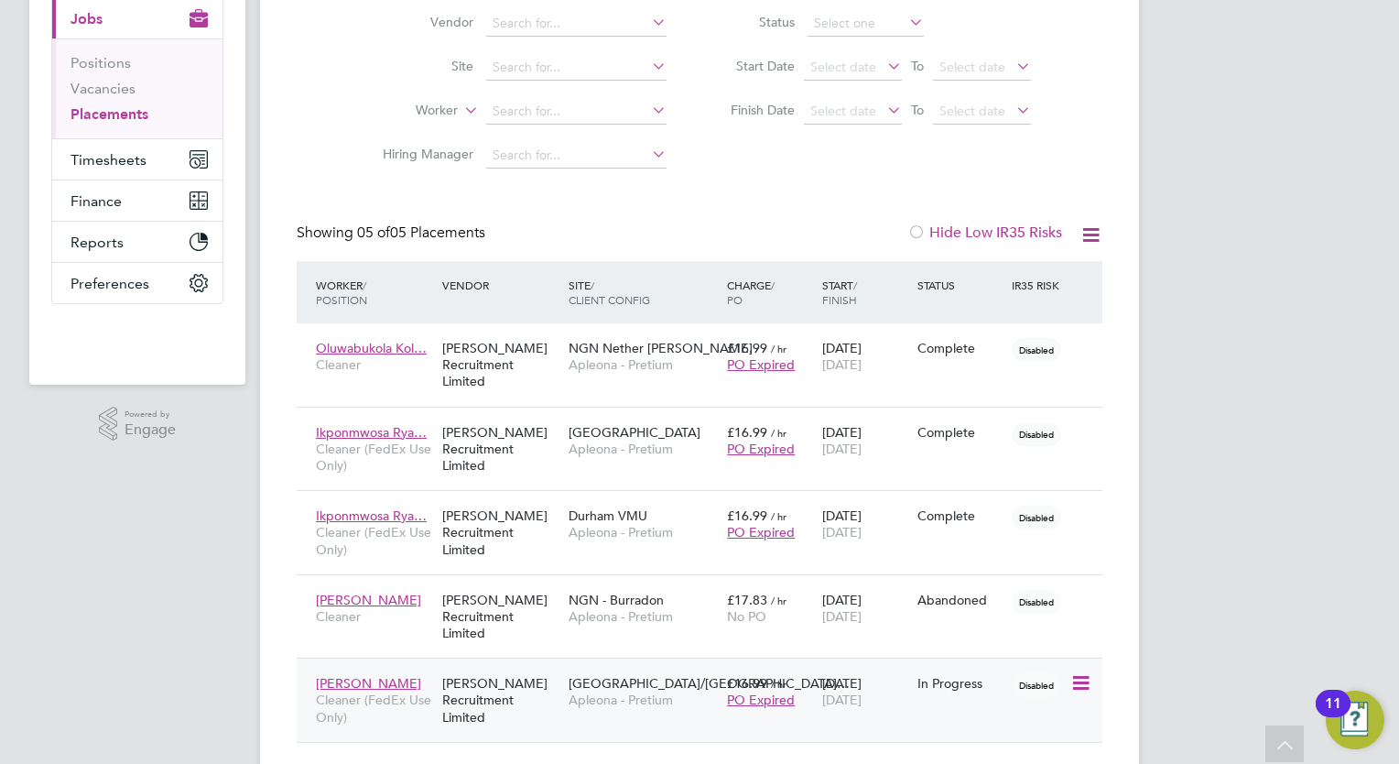
click at [1089, 672] on icon at bounding box center [1079, 683] width 18 height 22
click at [497, 666] on div "Berry Recruitment Limited" at bounding box center [501, 700] width 126 height 69
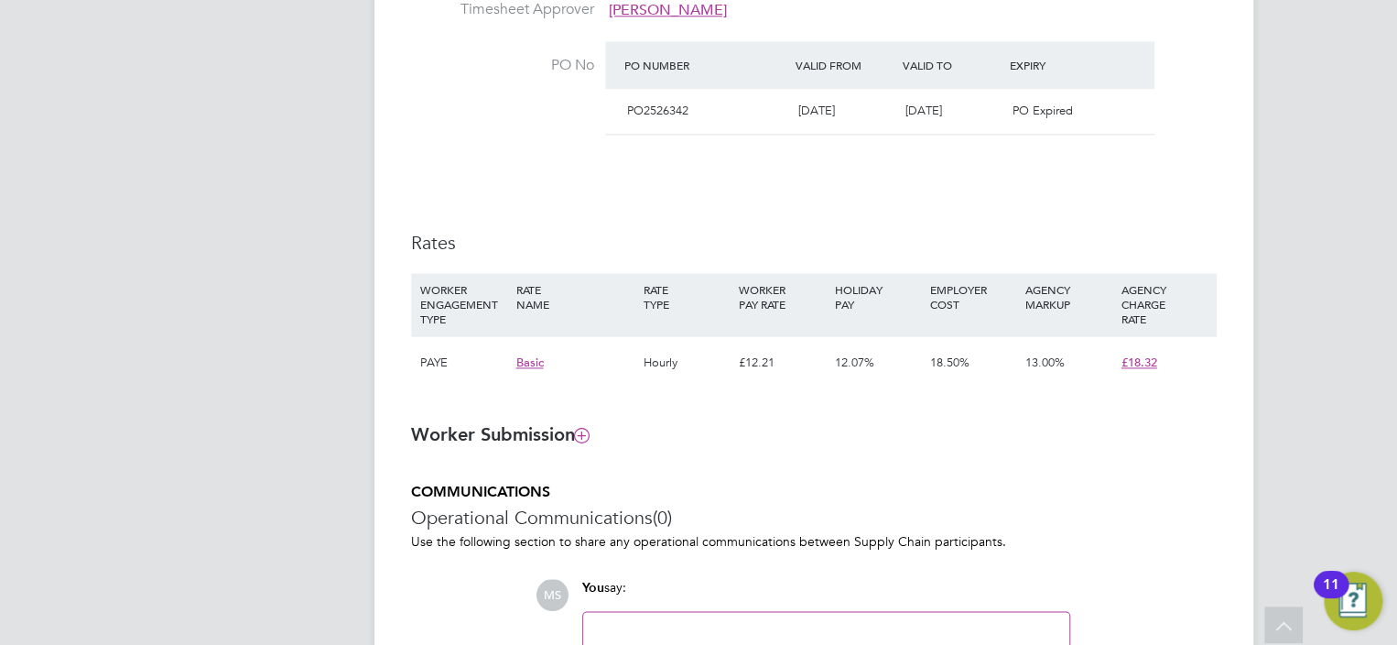
scroll to position [29, 362]
